Goal: Task Accomplishment & Management: Complete application form

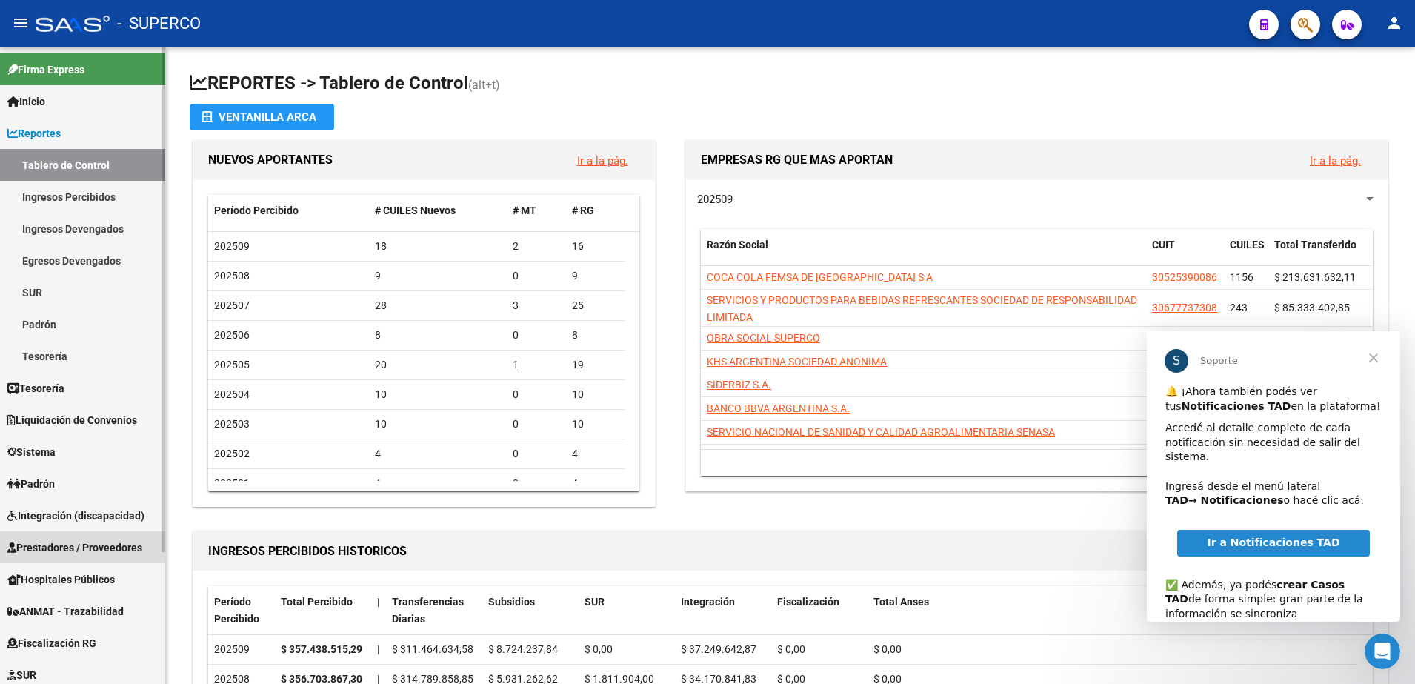
click at [78, 549] on span "Prestadores / Proveedores" at bounding box center [74, 547] width 135 height 16
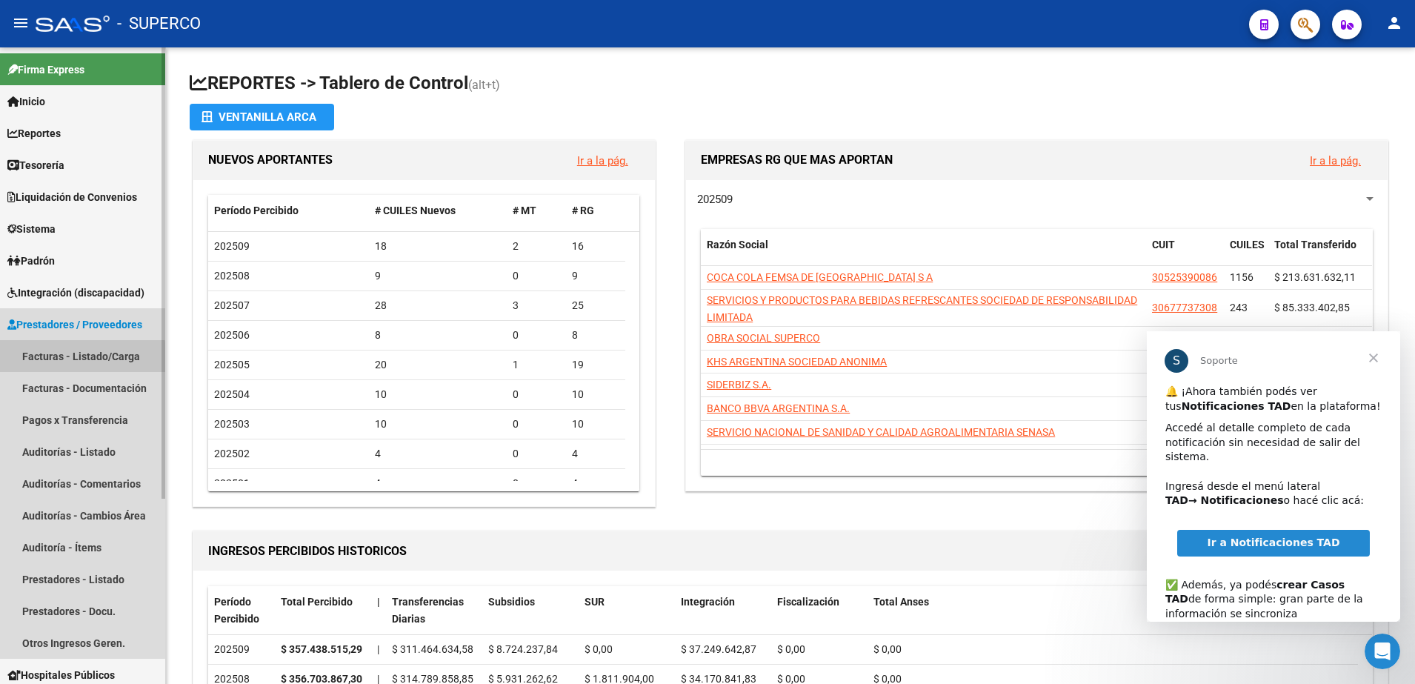
click at [72, 359] on link "Facturas - Listado/Carga" at bounding box center [82, 356] width 165 height 32
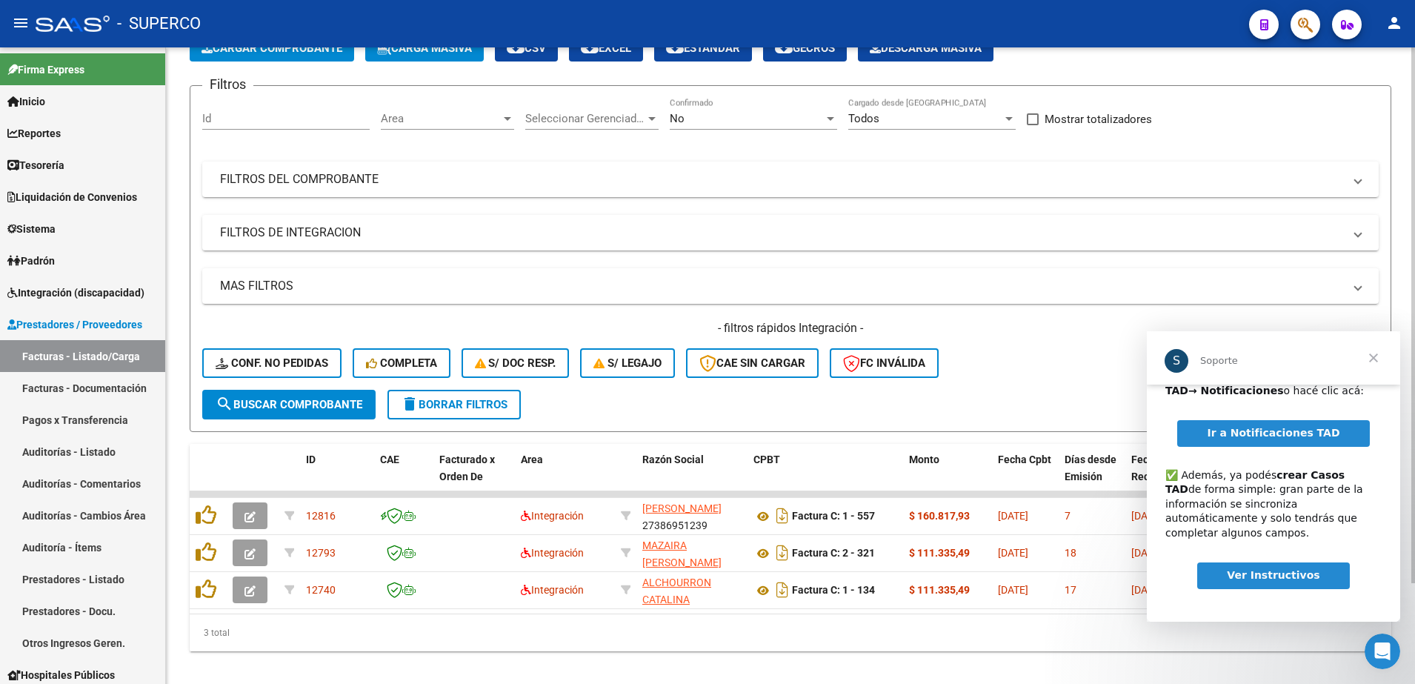
scroll to position [93, 0]
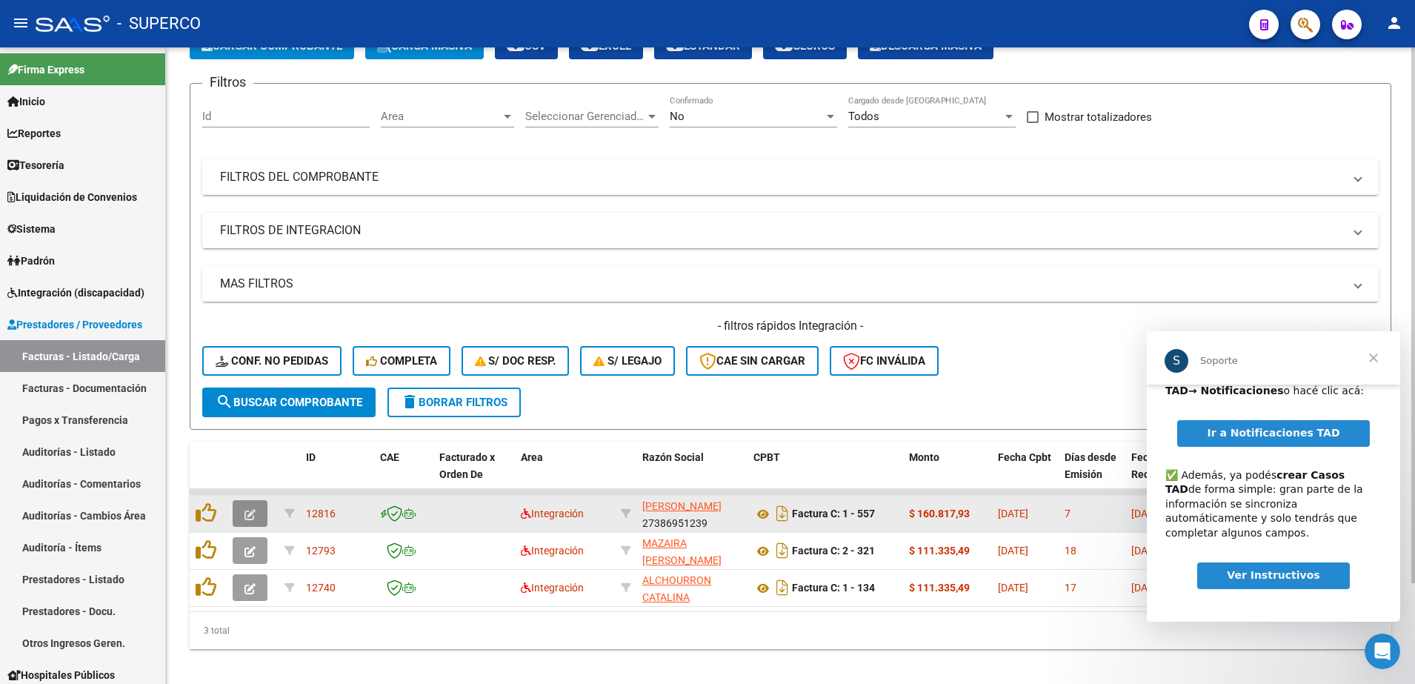
click at [248, 509] on icon "button" at bounding box center [249, 514] width 11 height 11
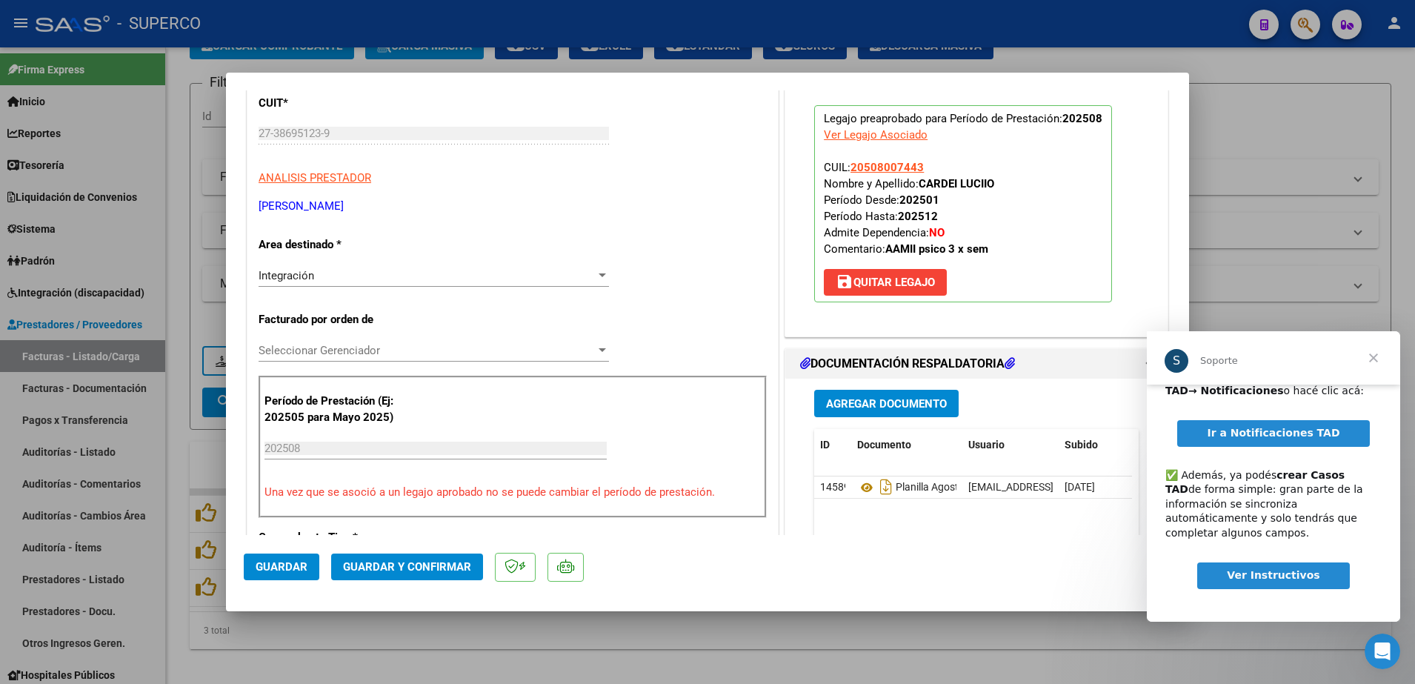
scroll to position [0, 0]
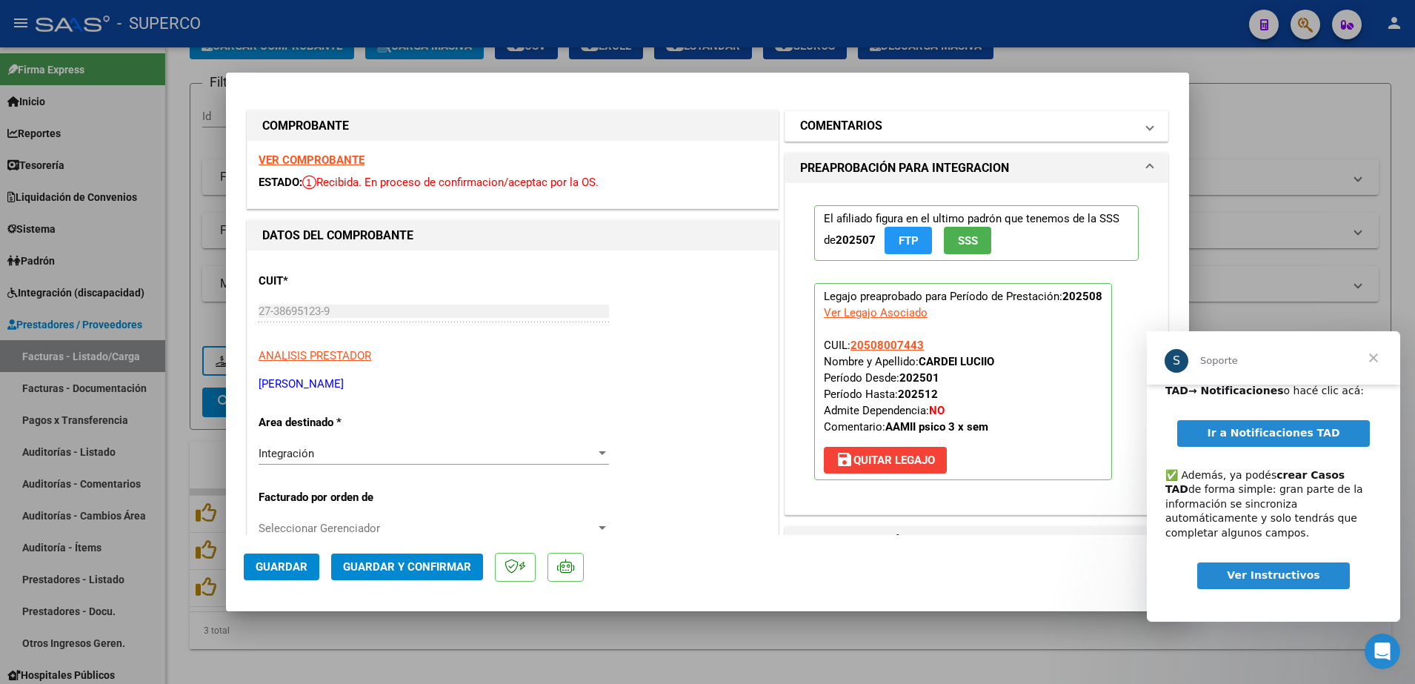
click at [819, 127] on h1 "COMENTARIOS" at bounding box center [841, 126] width 82 height 18
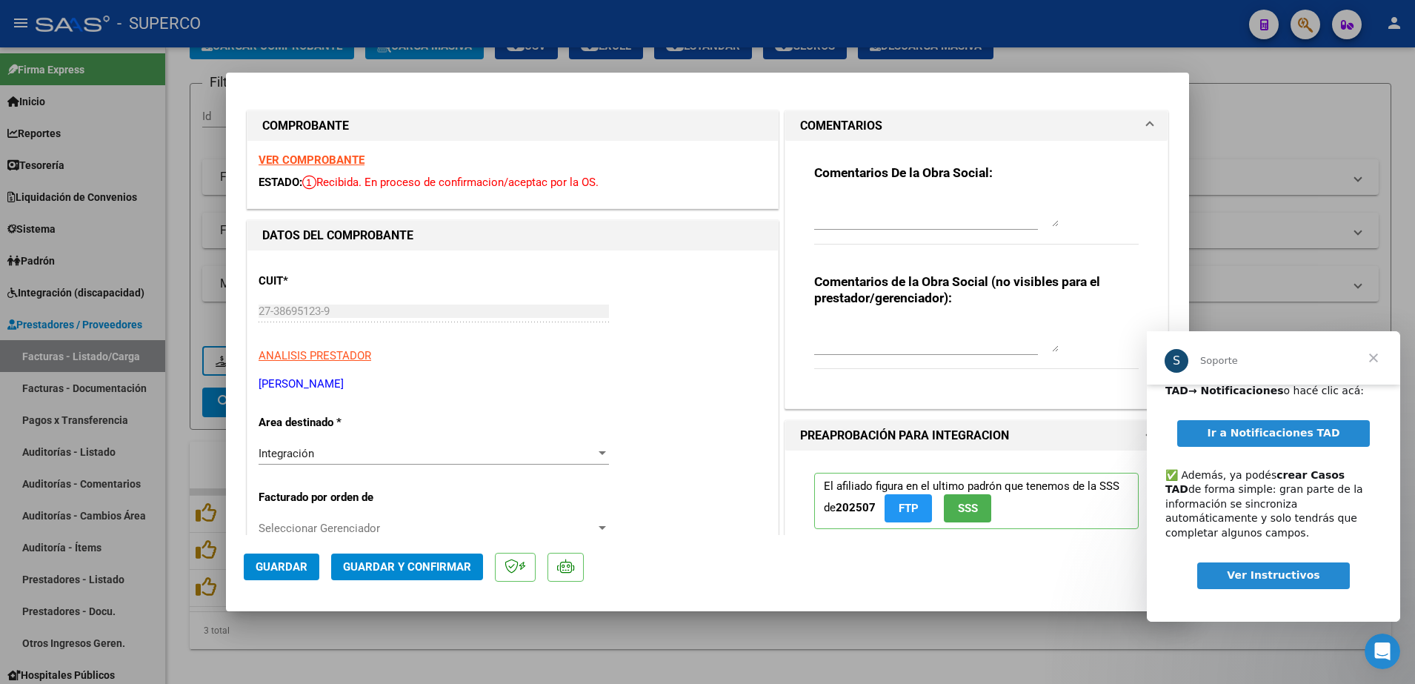
click at [319, 156] on strong "VER COMPROBANTE" at bounding box center [312, 159] width 106 height 13
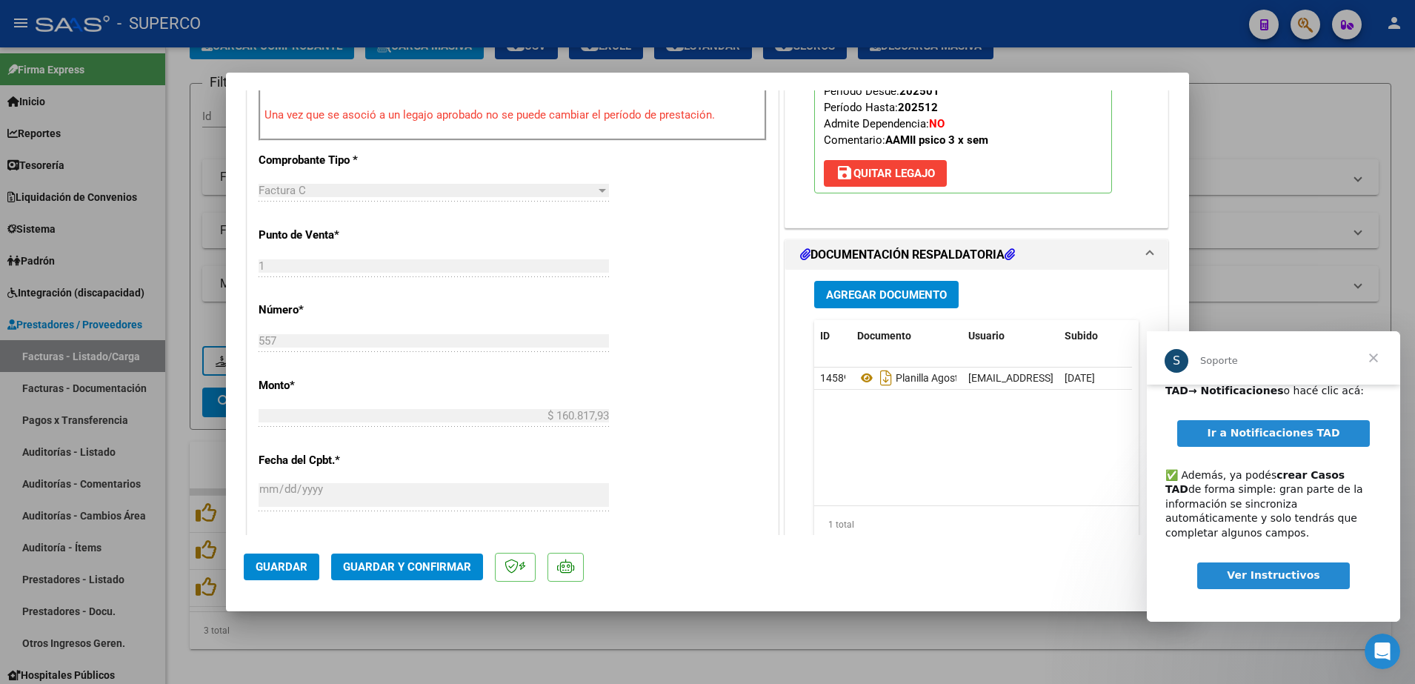
scroll to position [556, 0]
click at [857, 376] on icon at bounding box center [866, 377] width 19 height 18
click at [415, 577] on button "Guardar y Confirmar" at bounding box center [407, 566] width 152 height 27
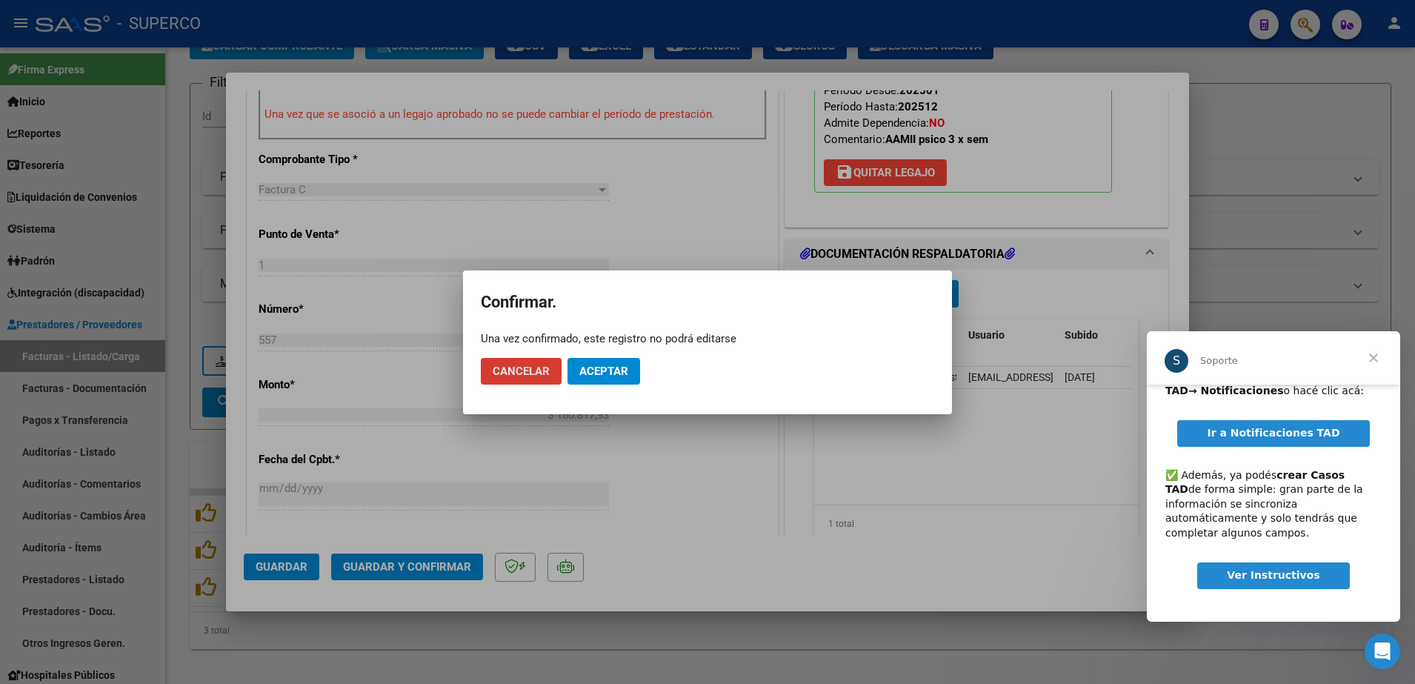
click at [619, 369] on span "Aceptar" at bounding box center [603, 370] width 49 height 13
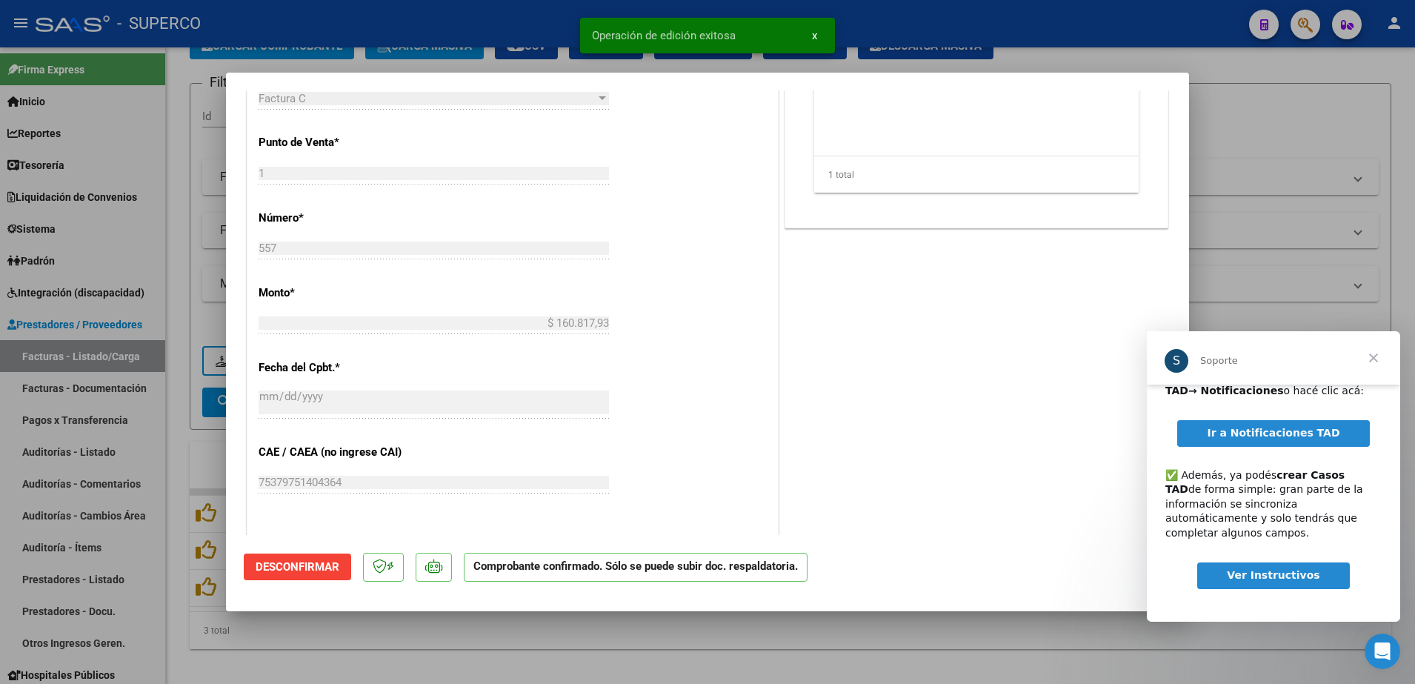
click at [791, 651] on div at bounding box center [707, 342] width 1415 height 684
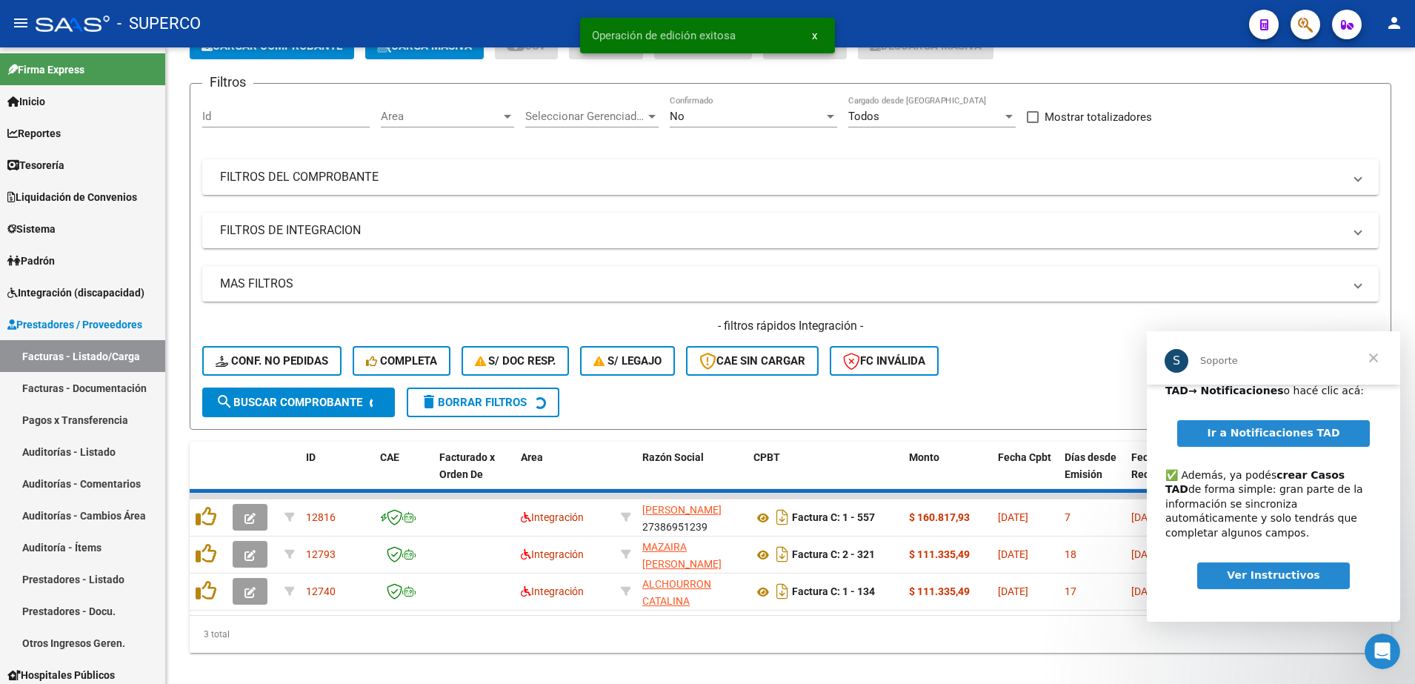
scroll to position [82, 0]
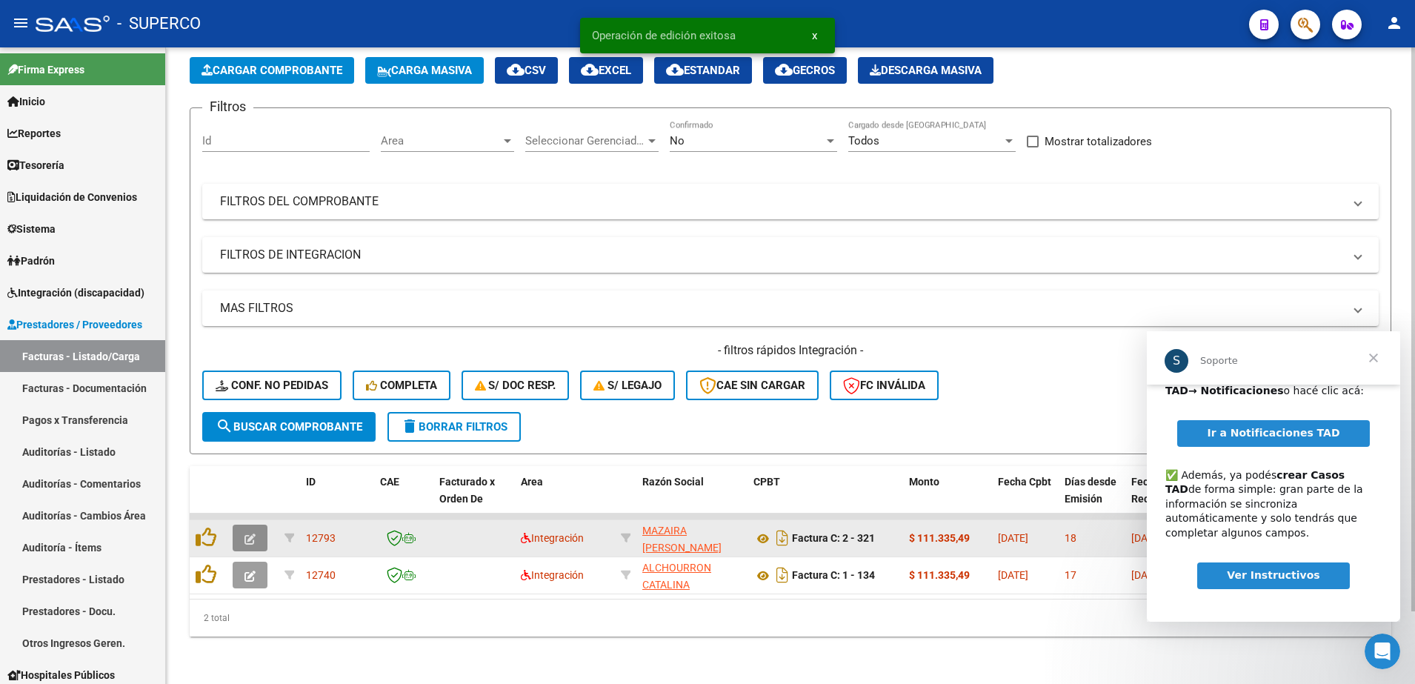
click at [255, 533] on icon "button" at bounding box center [249, 538] width 11 height 11
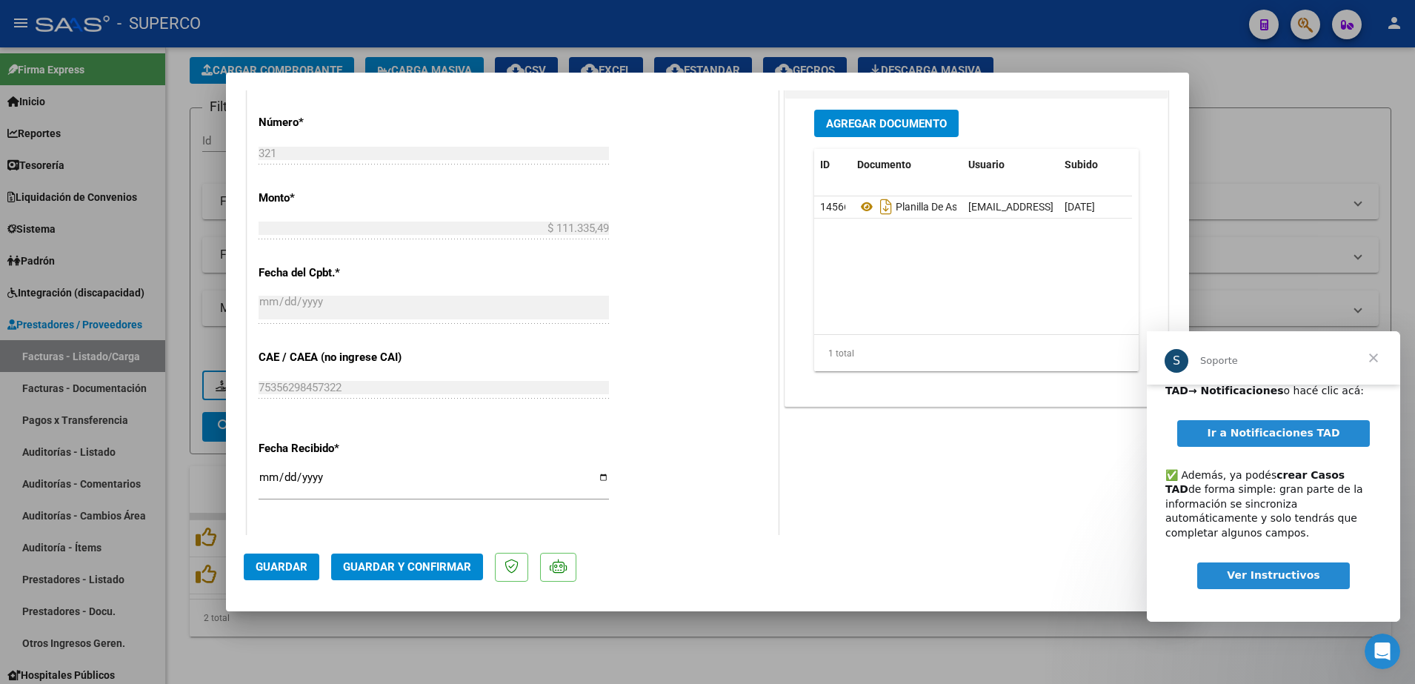
scroll to position [741, 0]
click at [653, 664] on div at bounding box center [707, 342] width 1415 height 684
type input "$ 0,00"
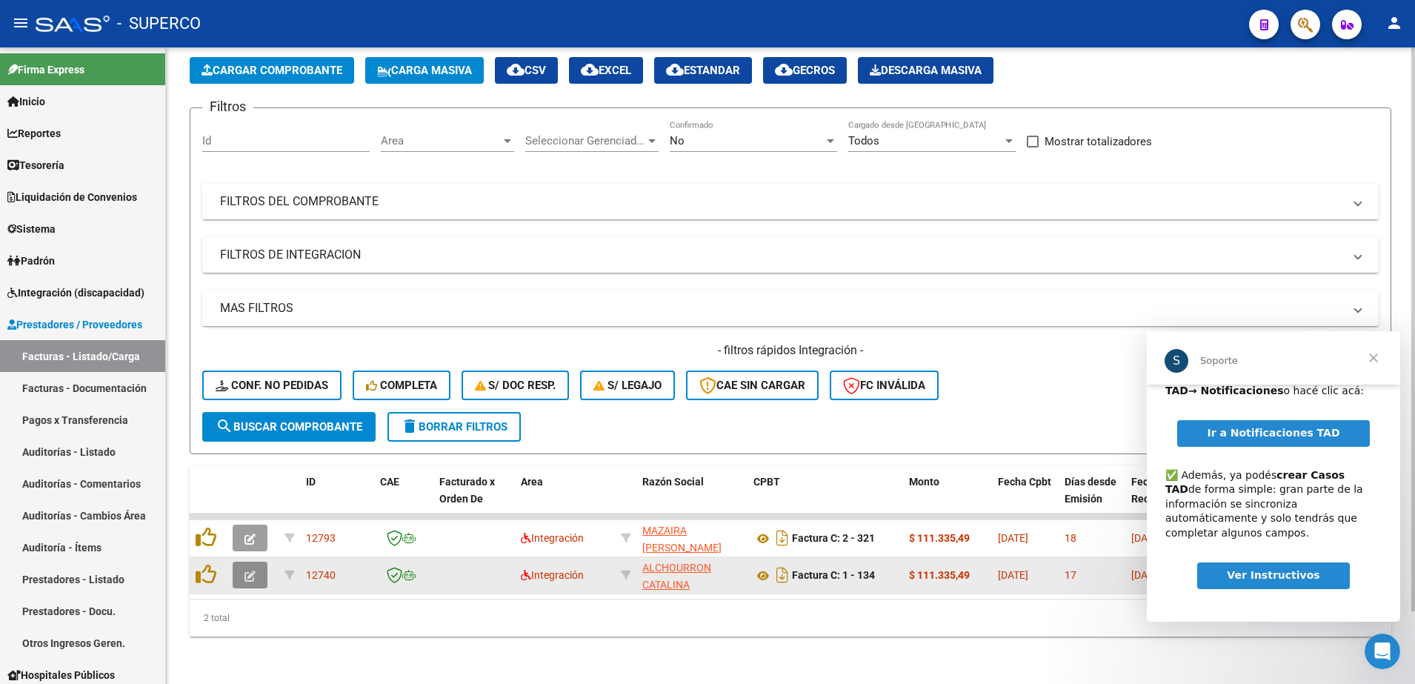
click at [250, 570] on icon "button" at bounding box center [249, 575] width 11 height 11
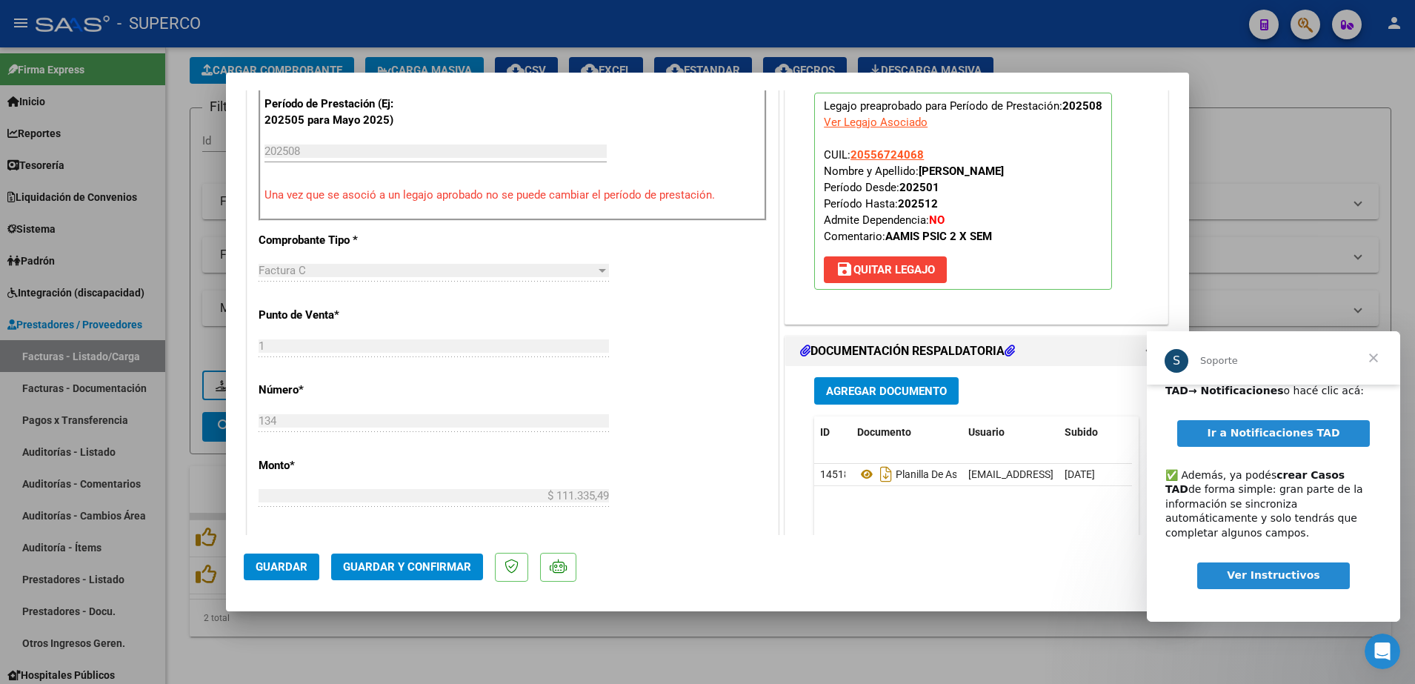
scroll to position [556, 0]
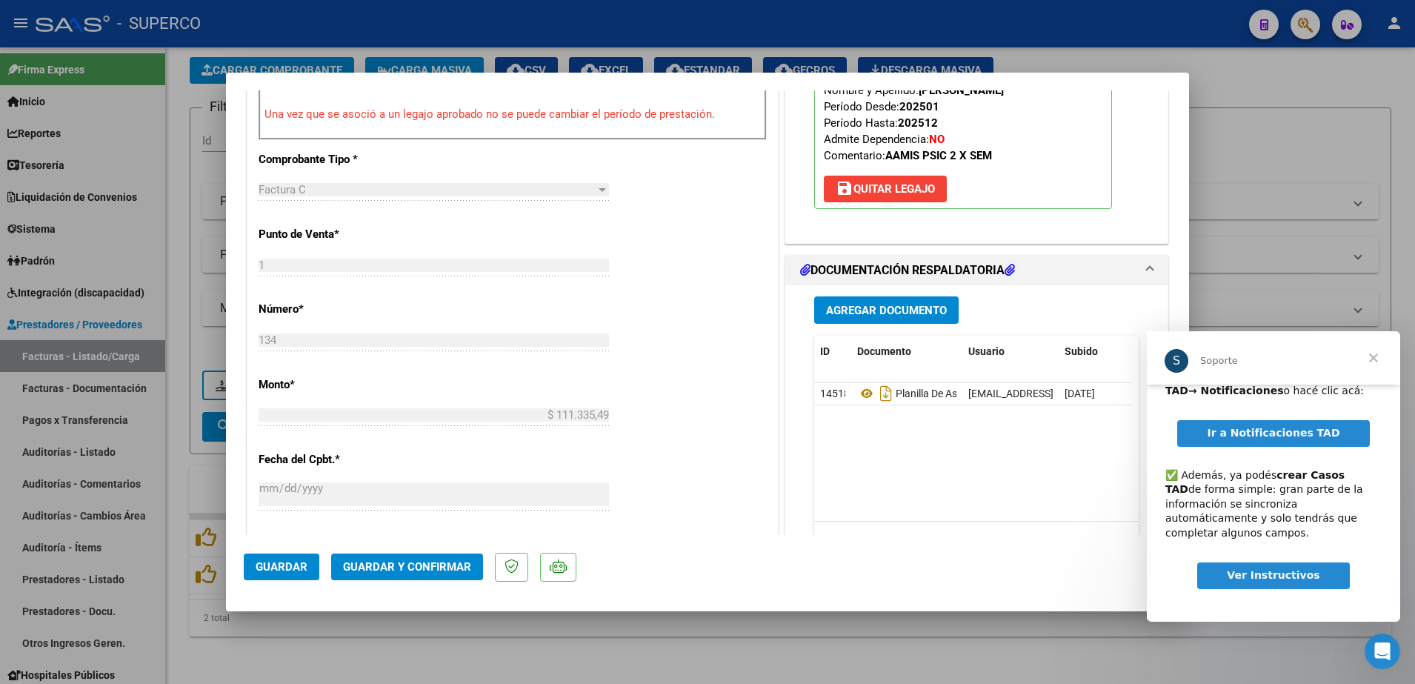
click at [1290, 569] on span "Ver Instructivos" at bounding box center [1273, 575] width 93 height 12
click at [883, 636] on div at bounding box center [707, 342] width 1415 height 684
type input "$ 0,00"
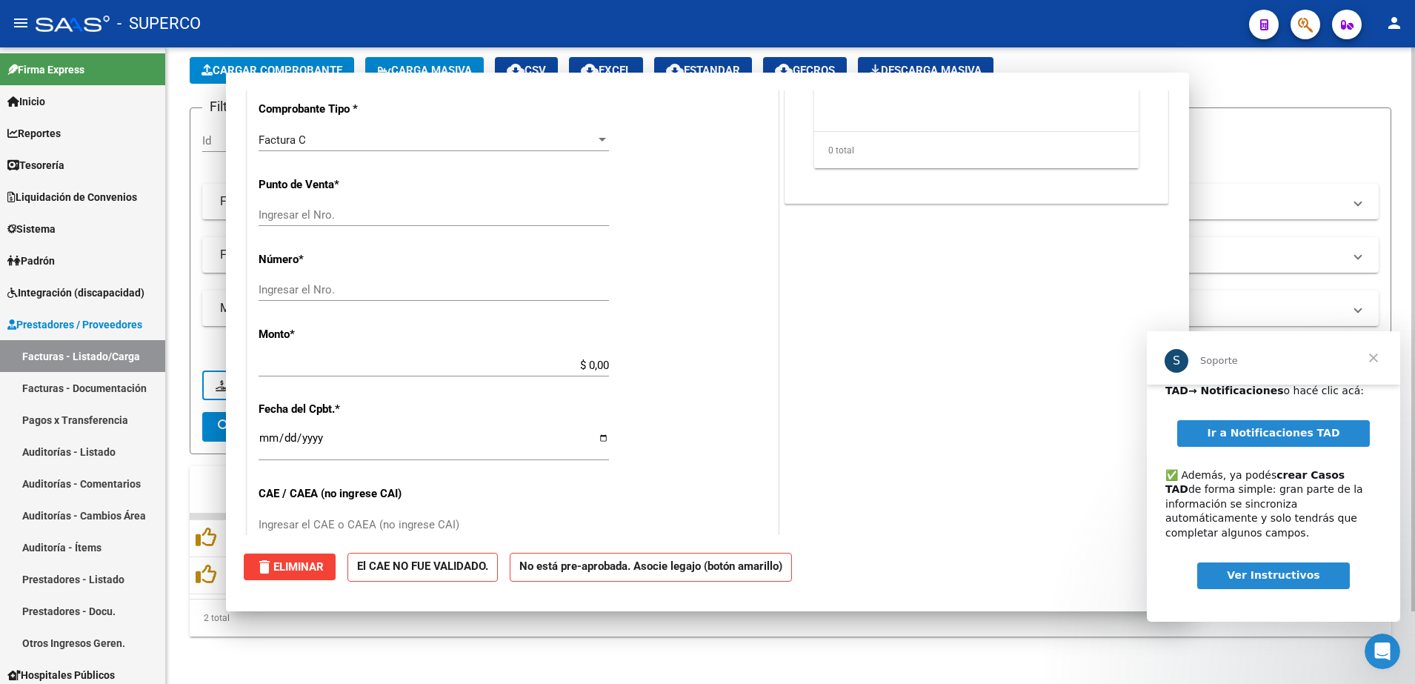
scroll to position [0, 0]
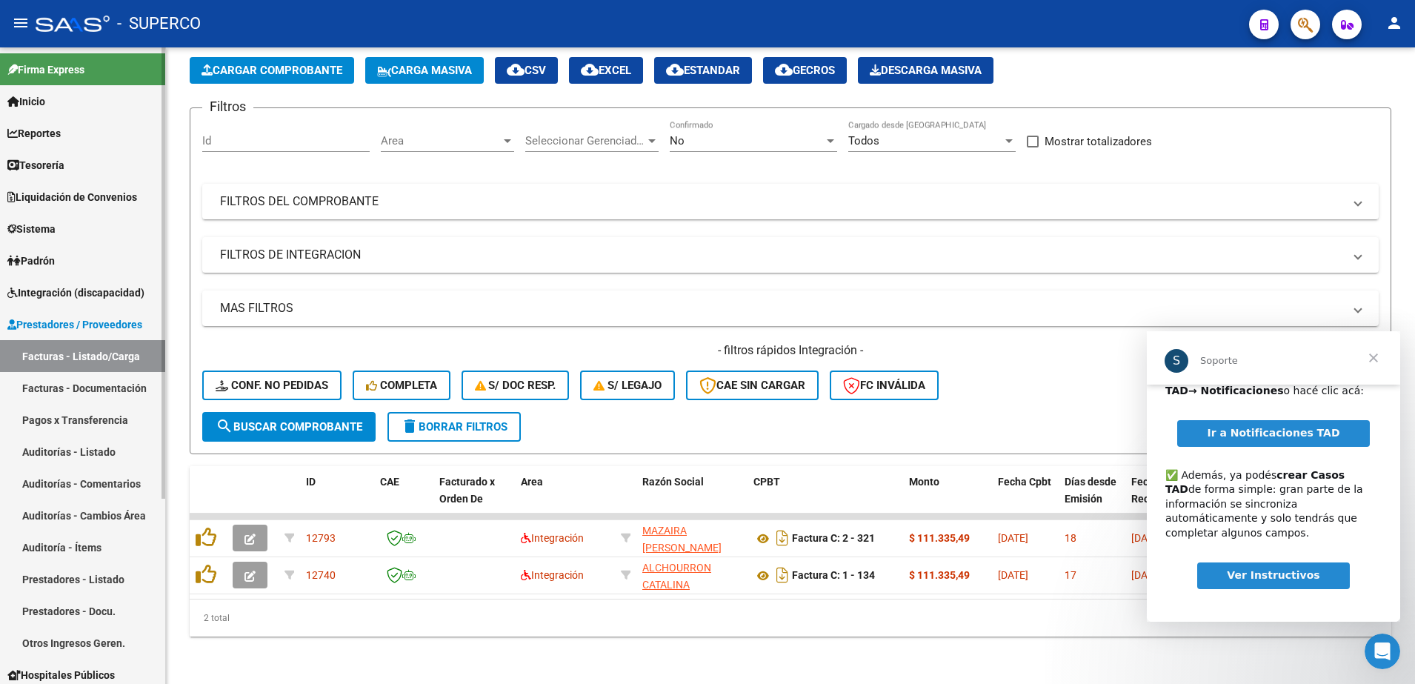
click at [66, 286] on span "Integración (discapacidad)" at bounding box center [75, 292] width 137 height 16
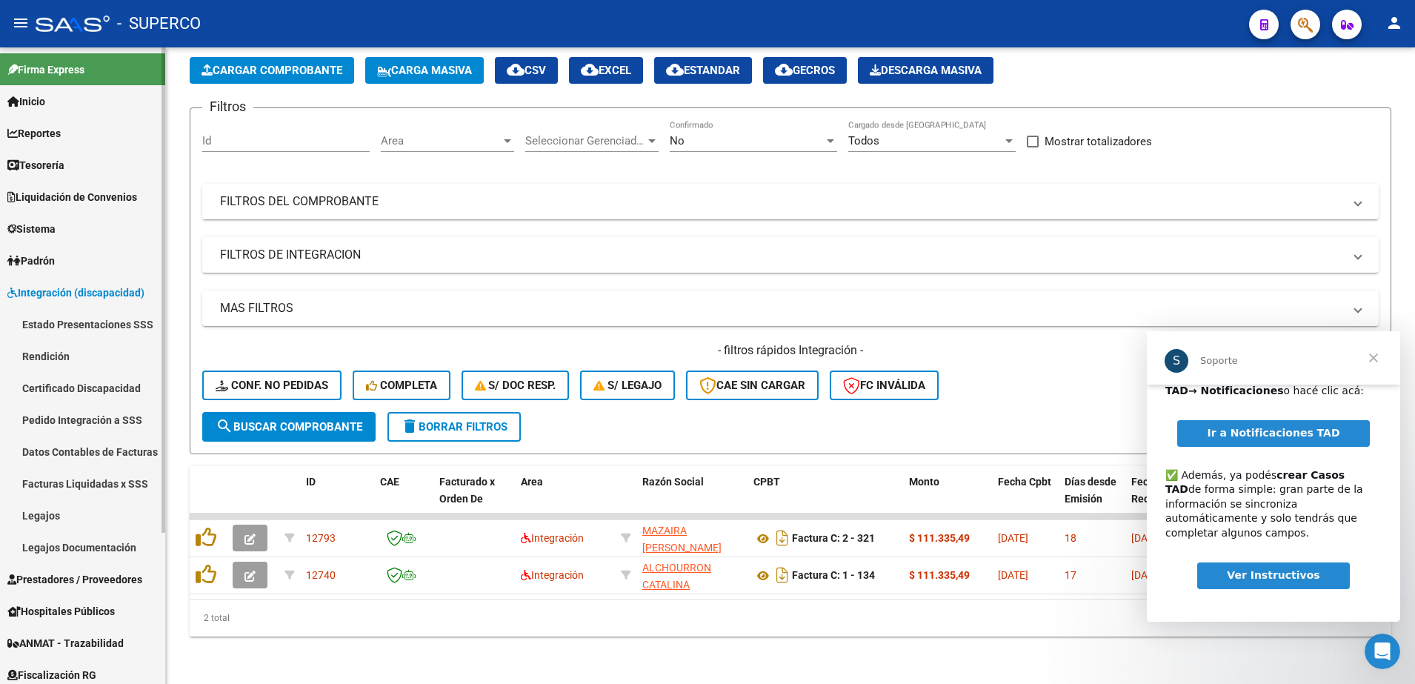
click at [57, 330] on link "Estado Presentaciones SSS" at bounding box center [82, 324] width 165 height 32
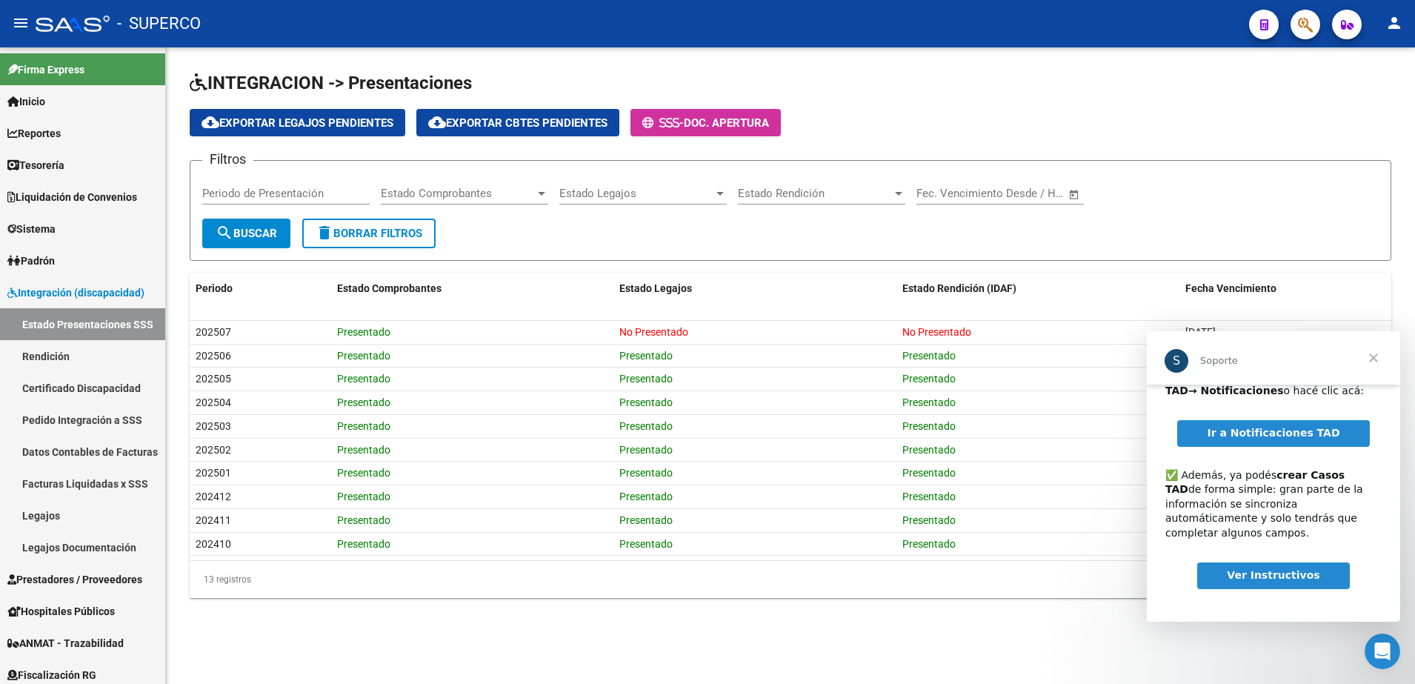
click at [1371, 358] on span "Cerrar" at bounding box center [1373, 357] width 53 height 53
